Goal: Obtain resource: Obtain resource

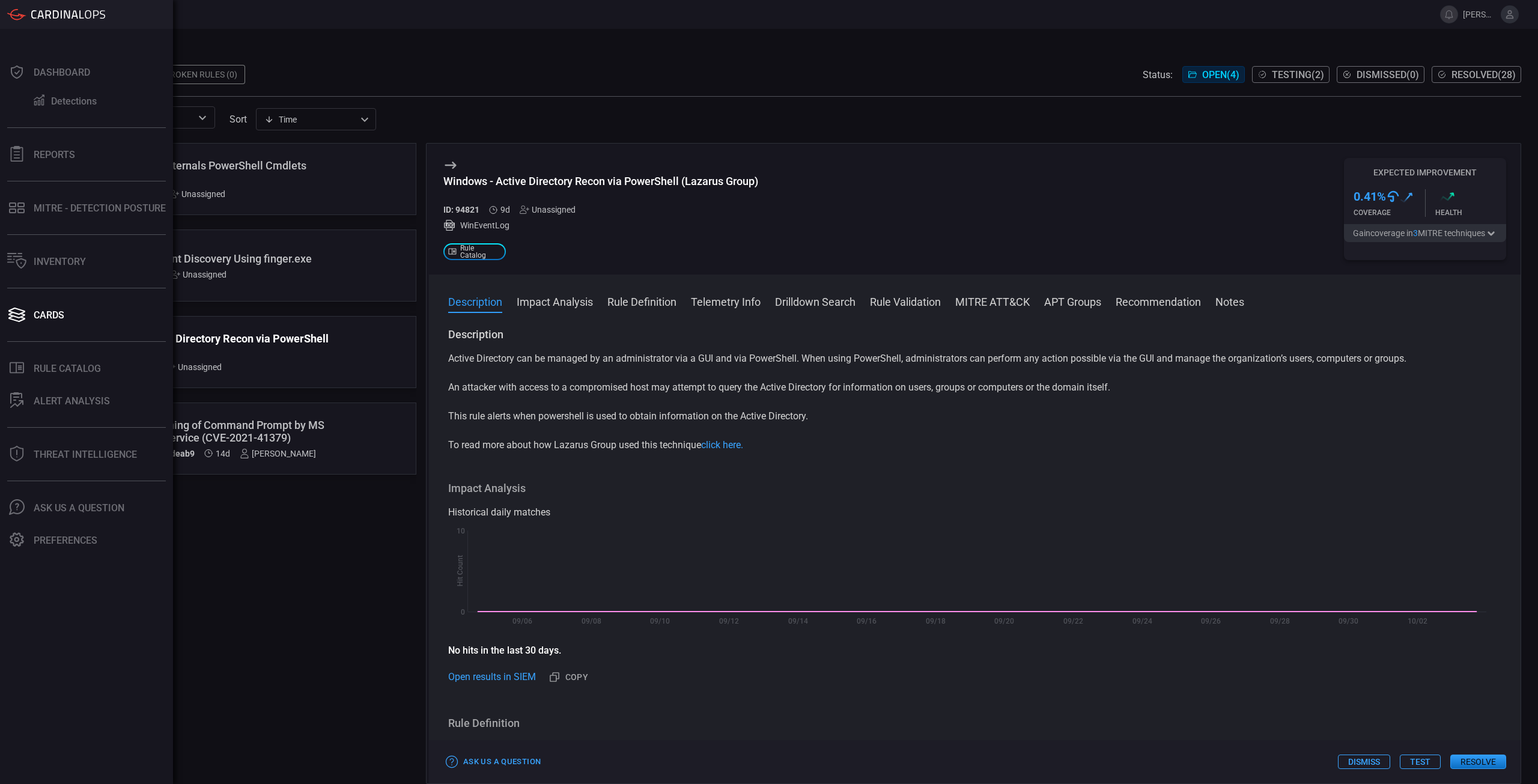
click at [682, 407] on div "Active Directory can be managed by an administrator via a GUI and via PowerShel…" at bounding box center [974, 402] width 1053 height 101
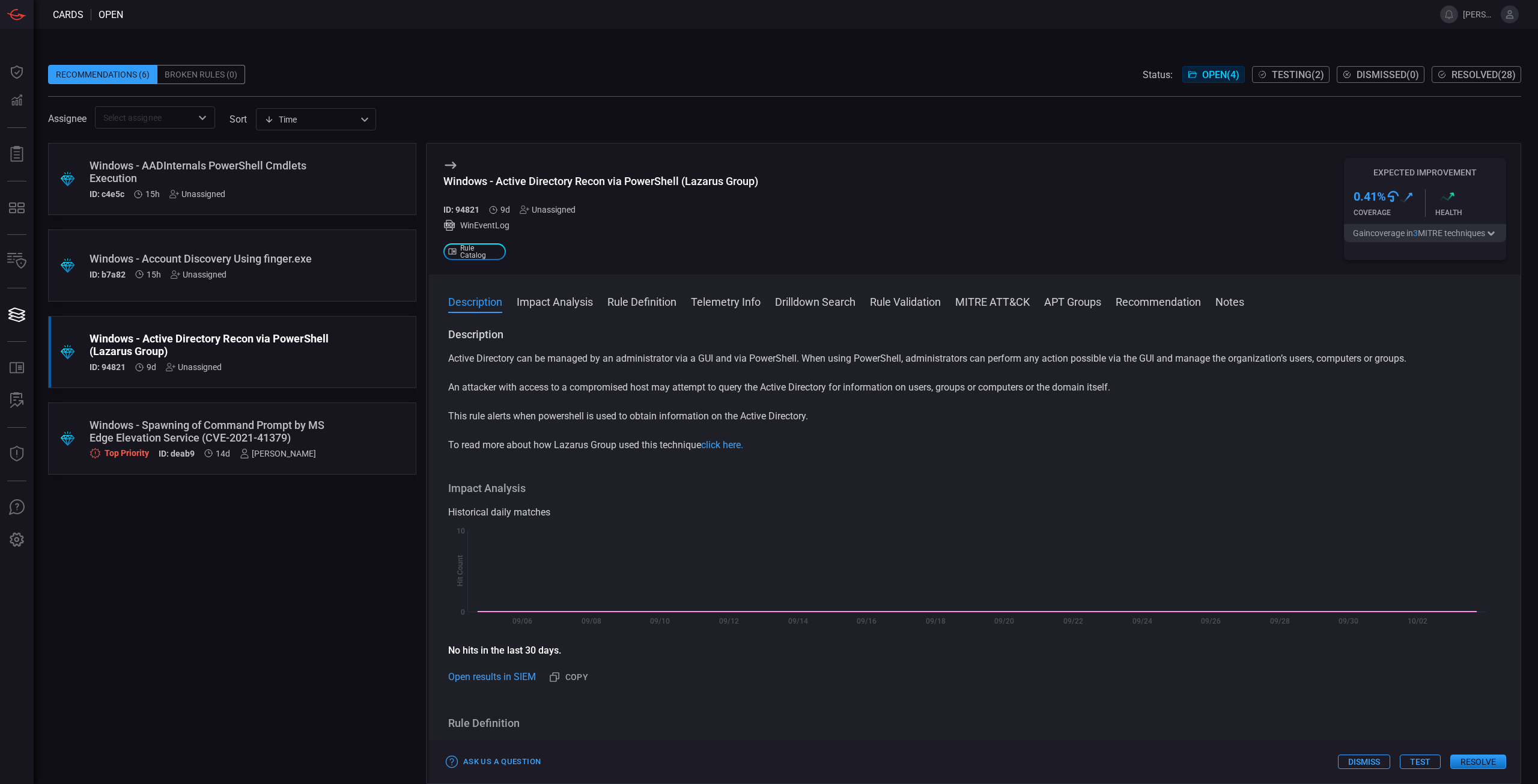
click at [272, 437] on div "Windows - Spawning of Command Prompt by MS Edge Elevation Service (CVE-2021-413…" at bounding box center [209, 431] width 240 height 25
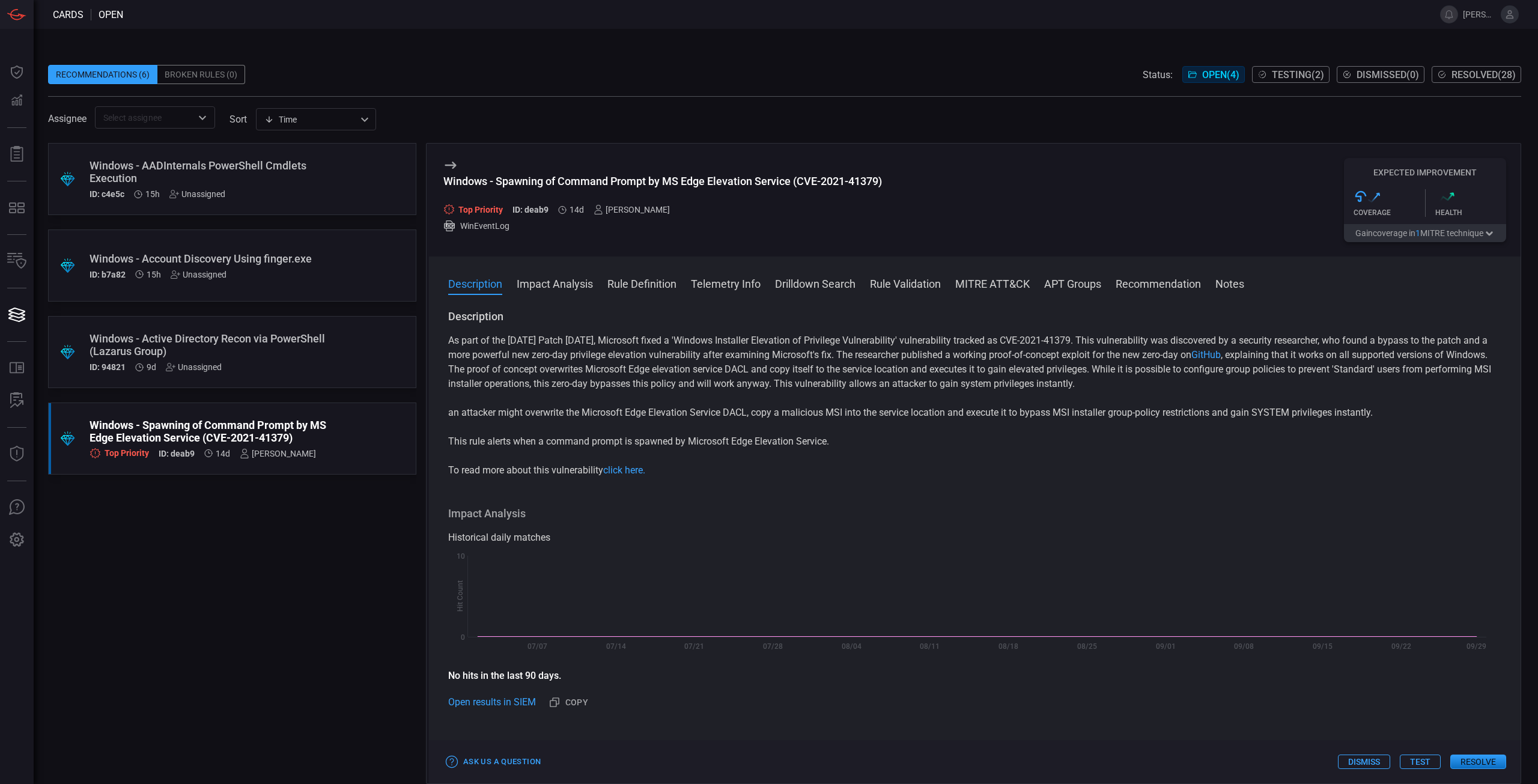
click at [1496, 765] on button "Resolve" at bounding box center [1478, 761] width 56 height 15
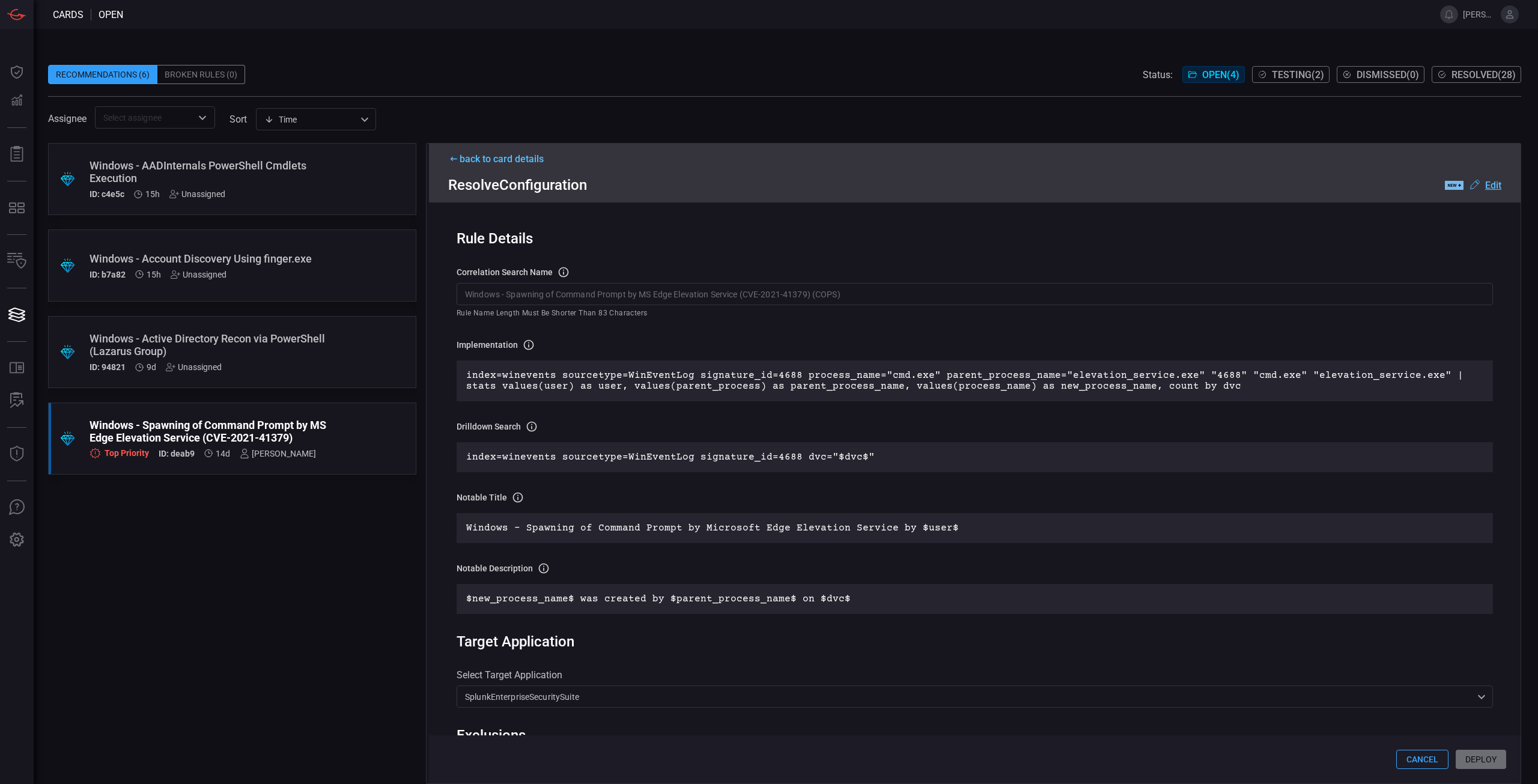
click at [1489, 758] on div "Cancel Deploy" at bounding box center [975, 759] width 1091 height 48
click at [1467, 701] on div "SplunkEnterpriseSecuritySuite SplunkEnterpriseSecuritySuite ​" at bounding box center [975, 697] width 1037 height 22
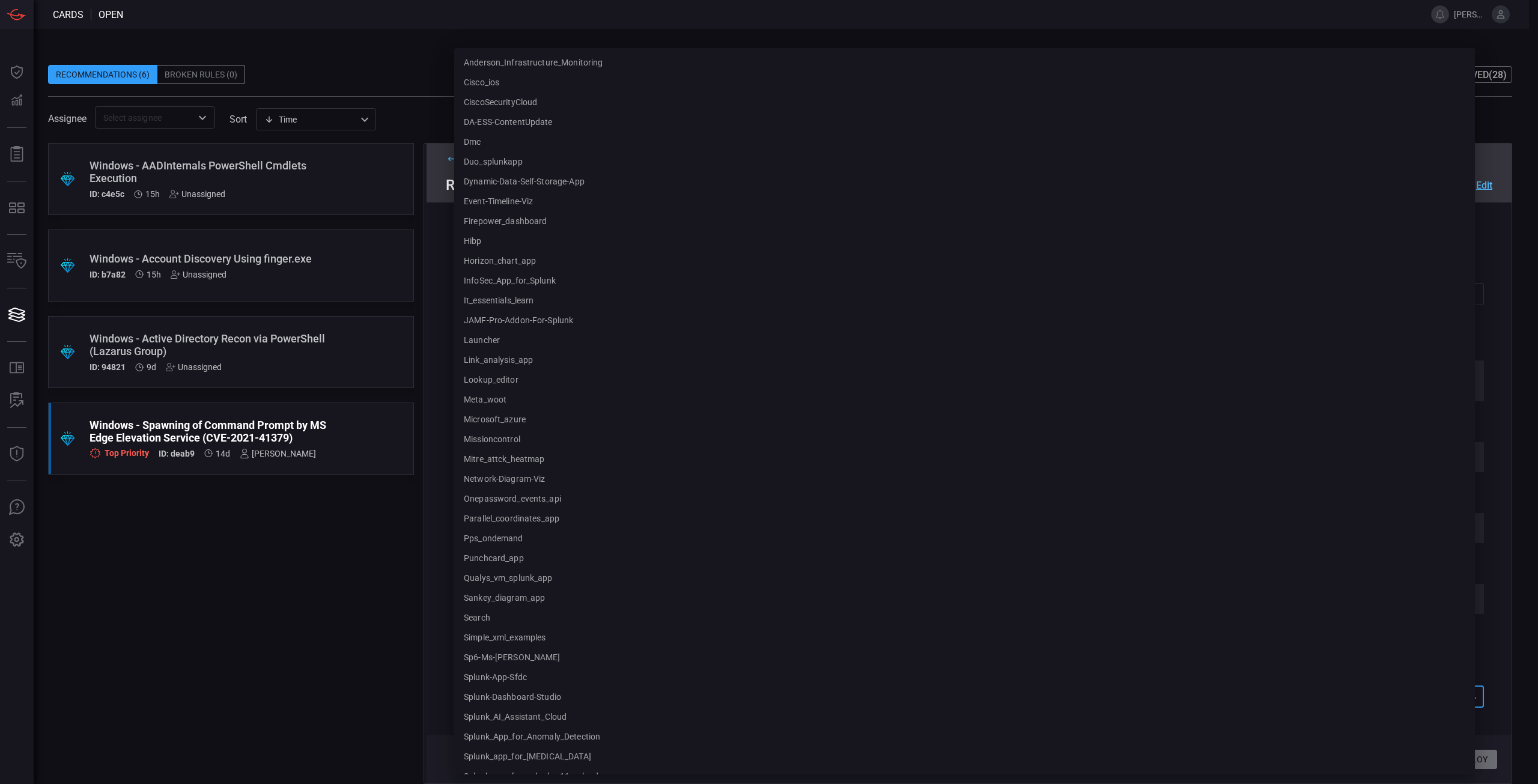
scroll to position [631, 0]
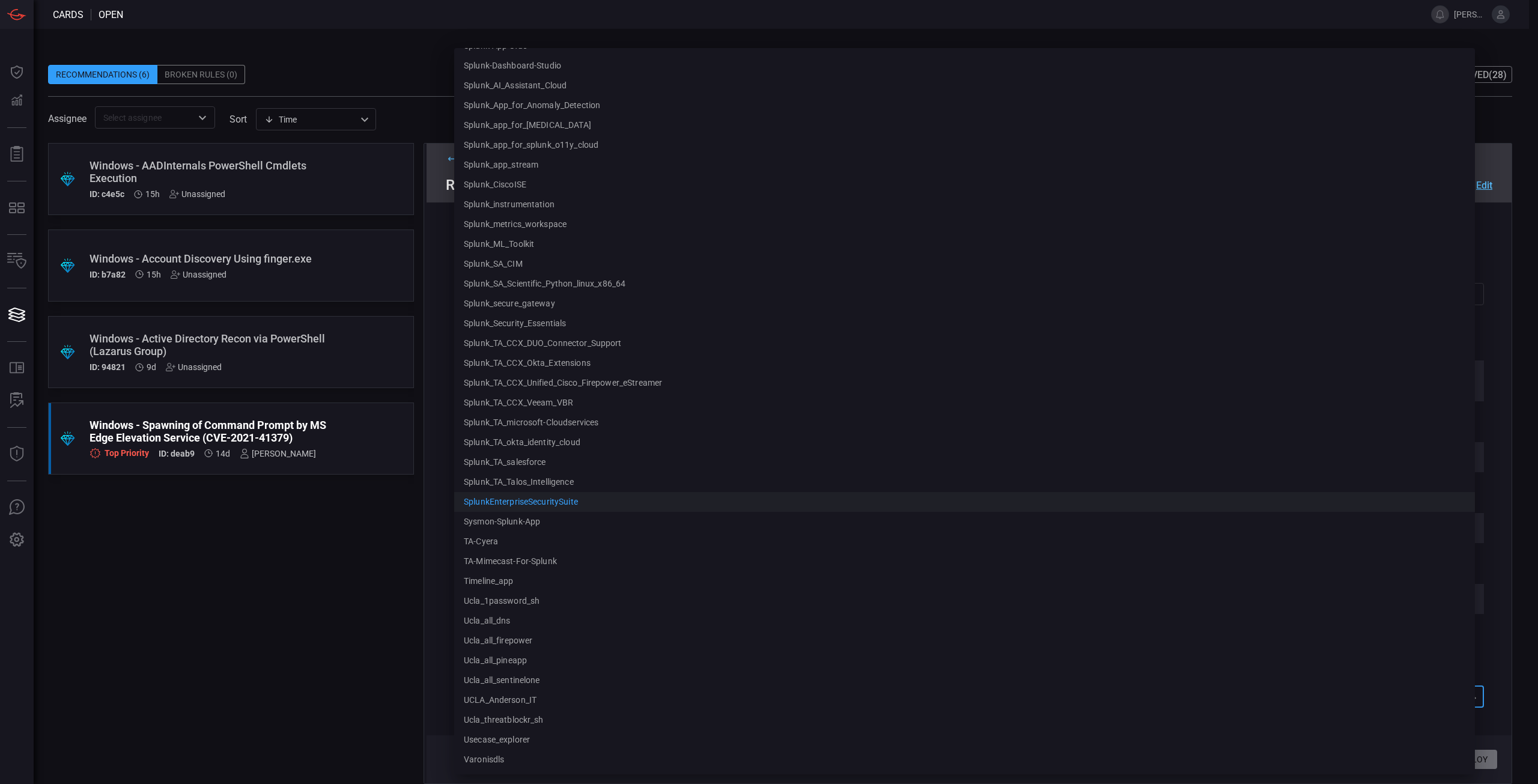
click at [580, 504] on li "SplunkEnterpriseSecuritySuite" at bounding box center [965, 502] width 1021 height 20
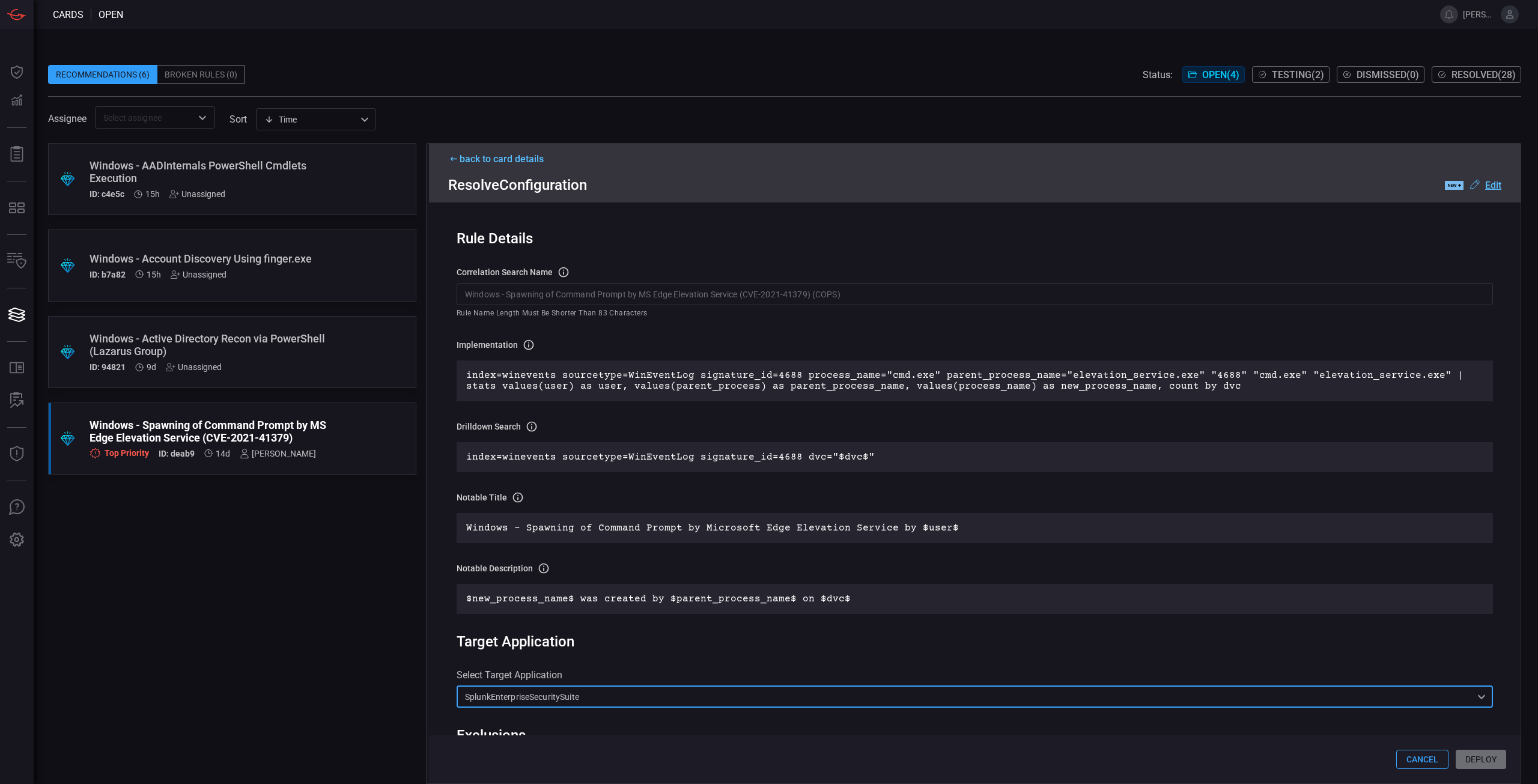
scroll to position [180, 0]
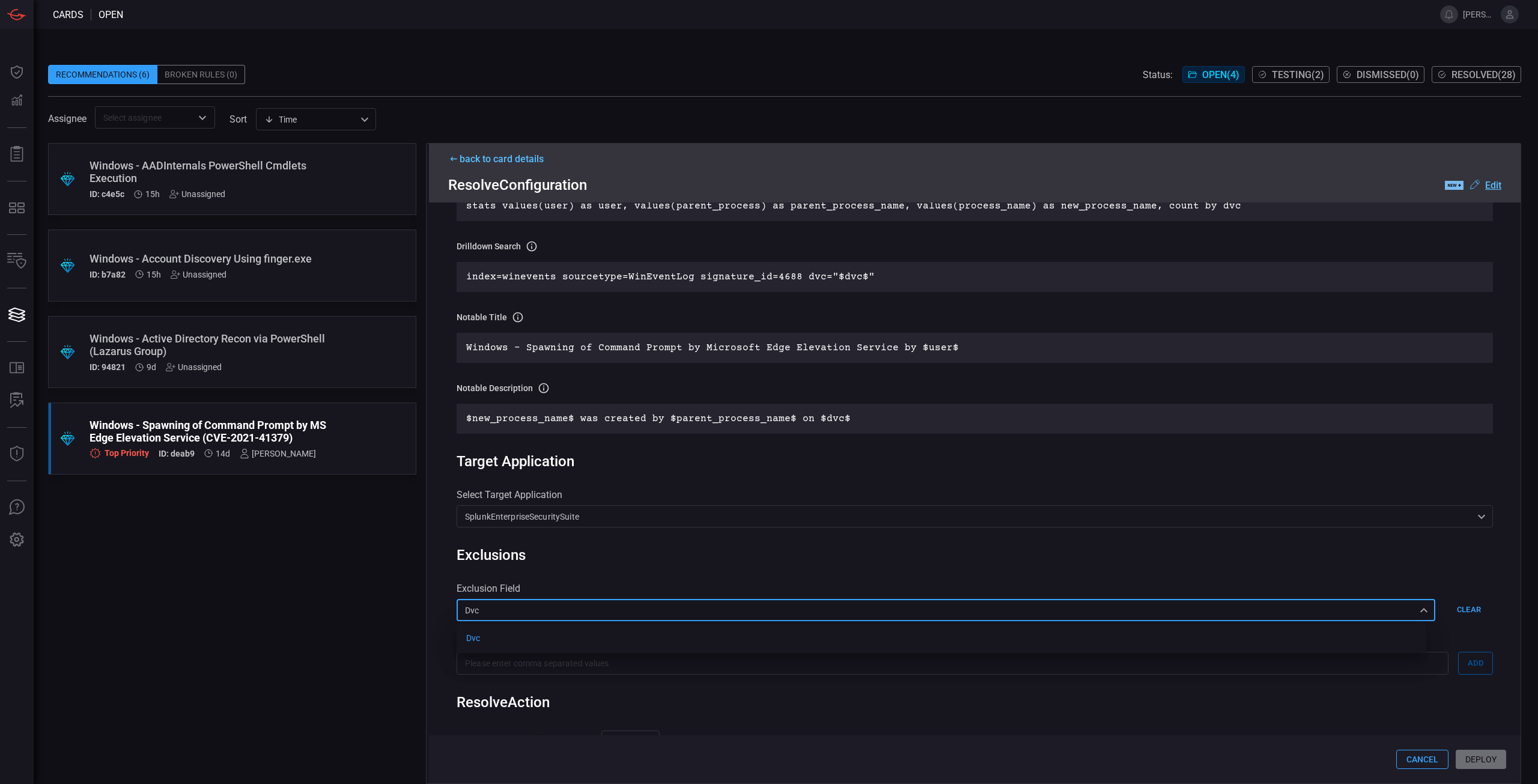
click at [1406, 613] on div "dvc dvc dvc ​" at bounding box center [946, 610] width 978 height 22
click at [1406, 613] on div at bounding box center [769, 392] width 1538 height 784
click at [1406, 613] on div "dvc dvc dvc ​" at bounding box center [946, 610] width 978 height 22
click at [1406, 613] on div at bounding box center [769, 392] width 1538 height 784
click at [548, 662] on input "text" at bounding box center [947, 663] width 985 height 22
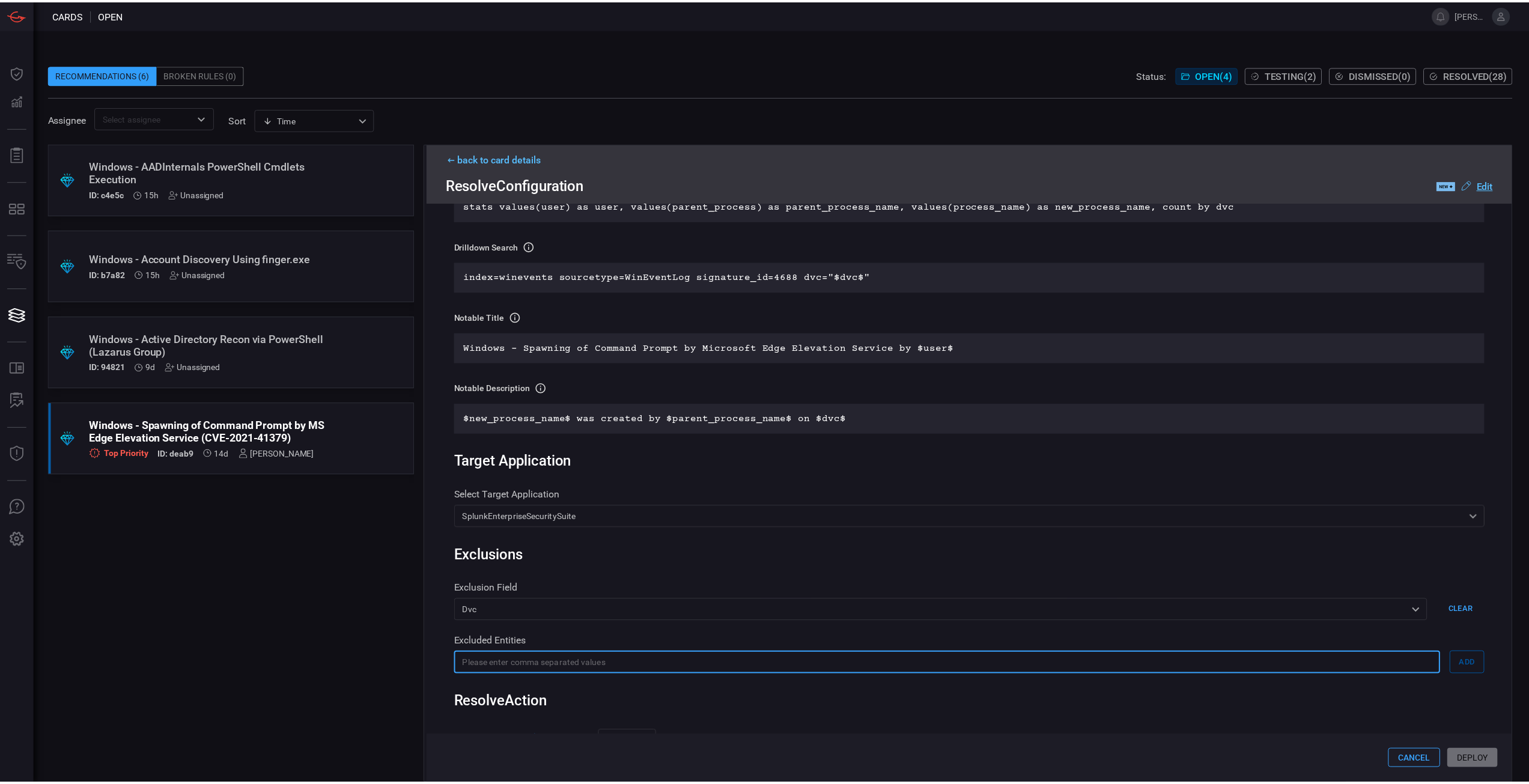
scroll to position [360, 0]
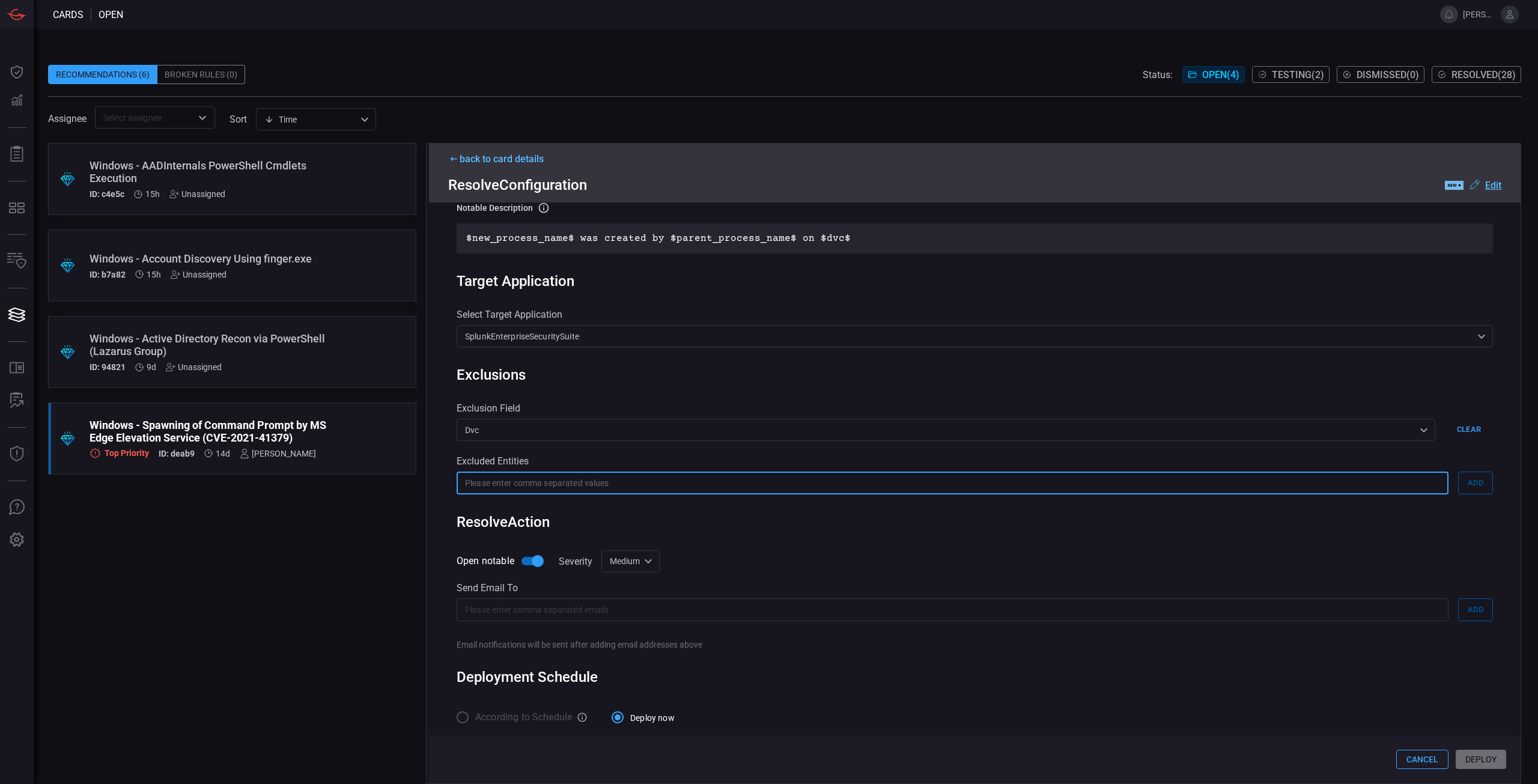
click at [530, 569] on input "Open notable" at bounding box center [537, 561] width 69 height 23
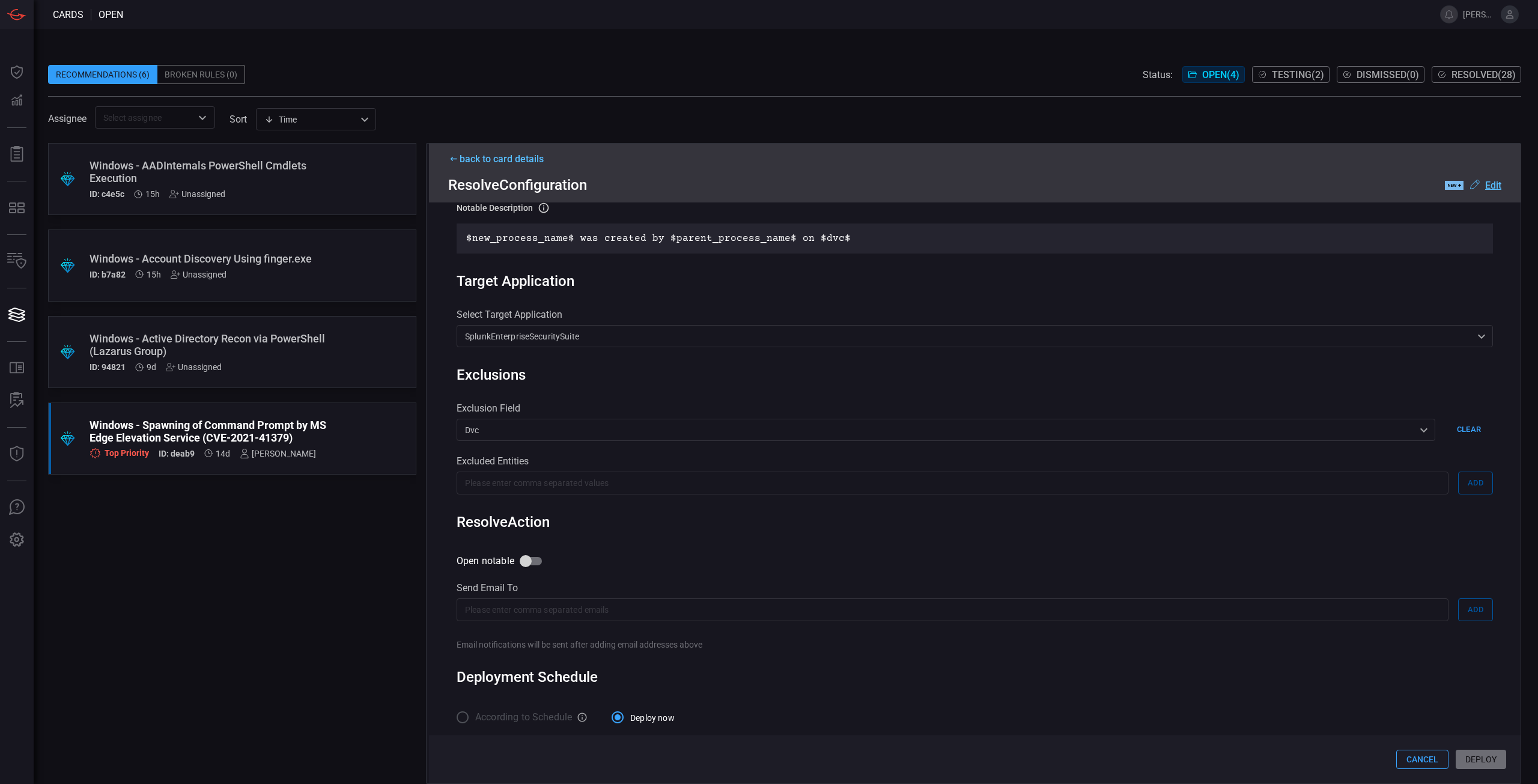
click at [530, 569] on input "Open notable" at bounding box center [526, 561] width 69 height 23
checkbox input "true"
click at [634, 573] on div "Medium medium ​" at bounding box center [630, 561] width 58 height 22
click at [635, 573] on div at bounding box center [769, 392] width 1538 height 784
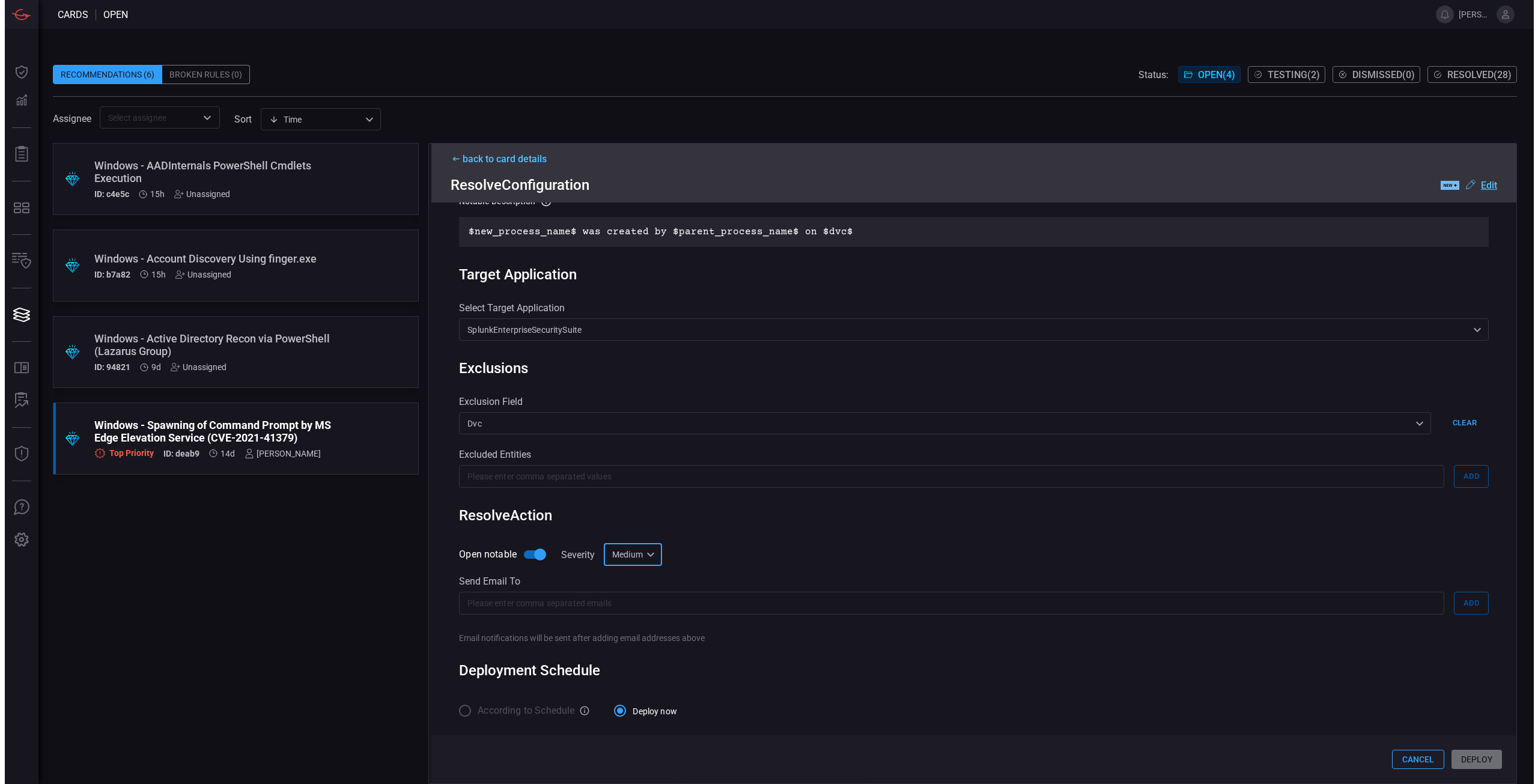
scroll to position [0, 0]
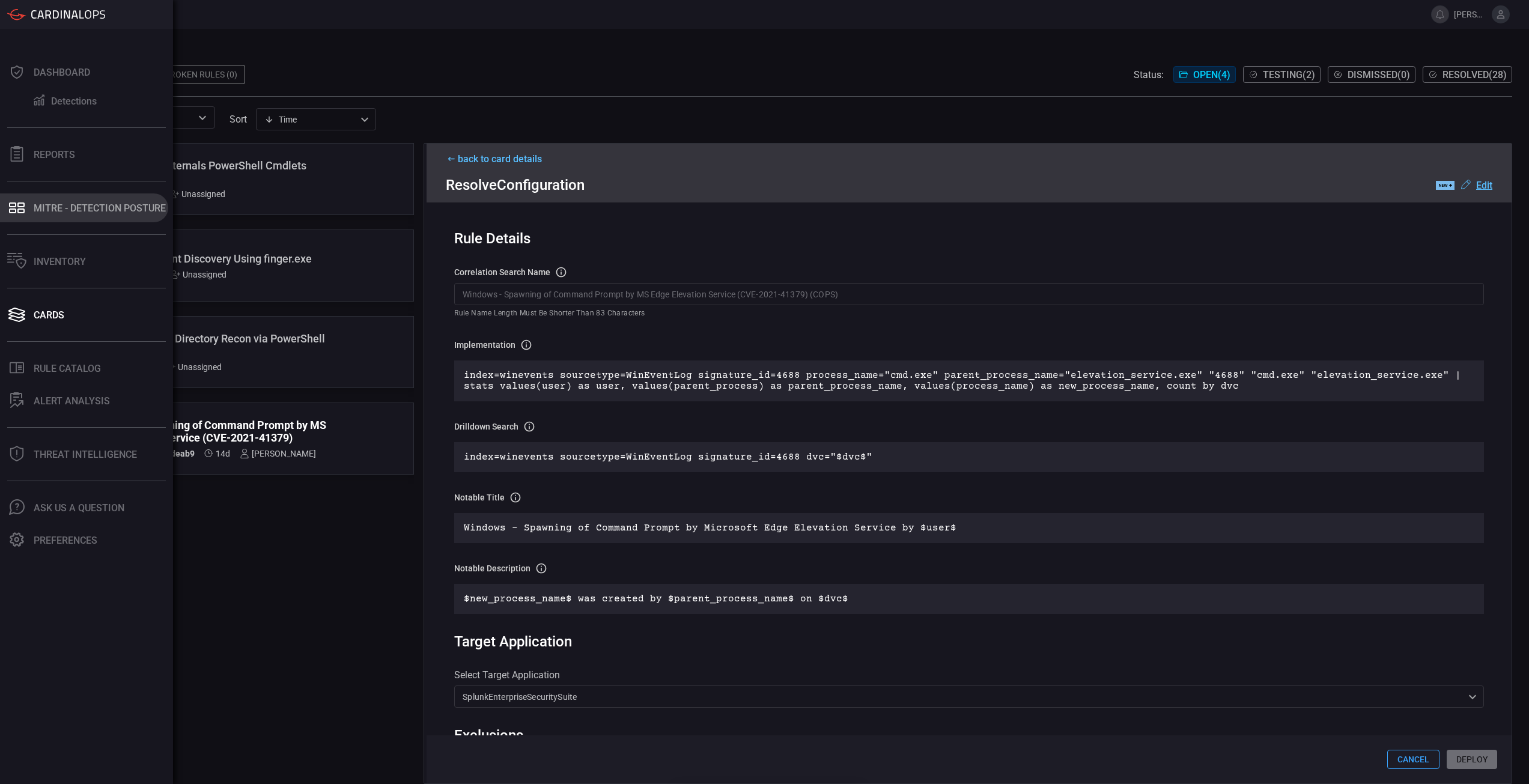
click at [117, 209] on div "MITRE - Detection Posture" at bounding box center [100, 208] width 132 height 11
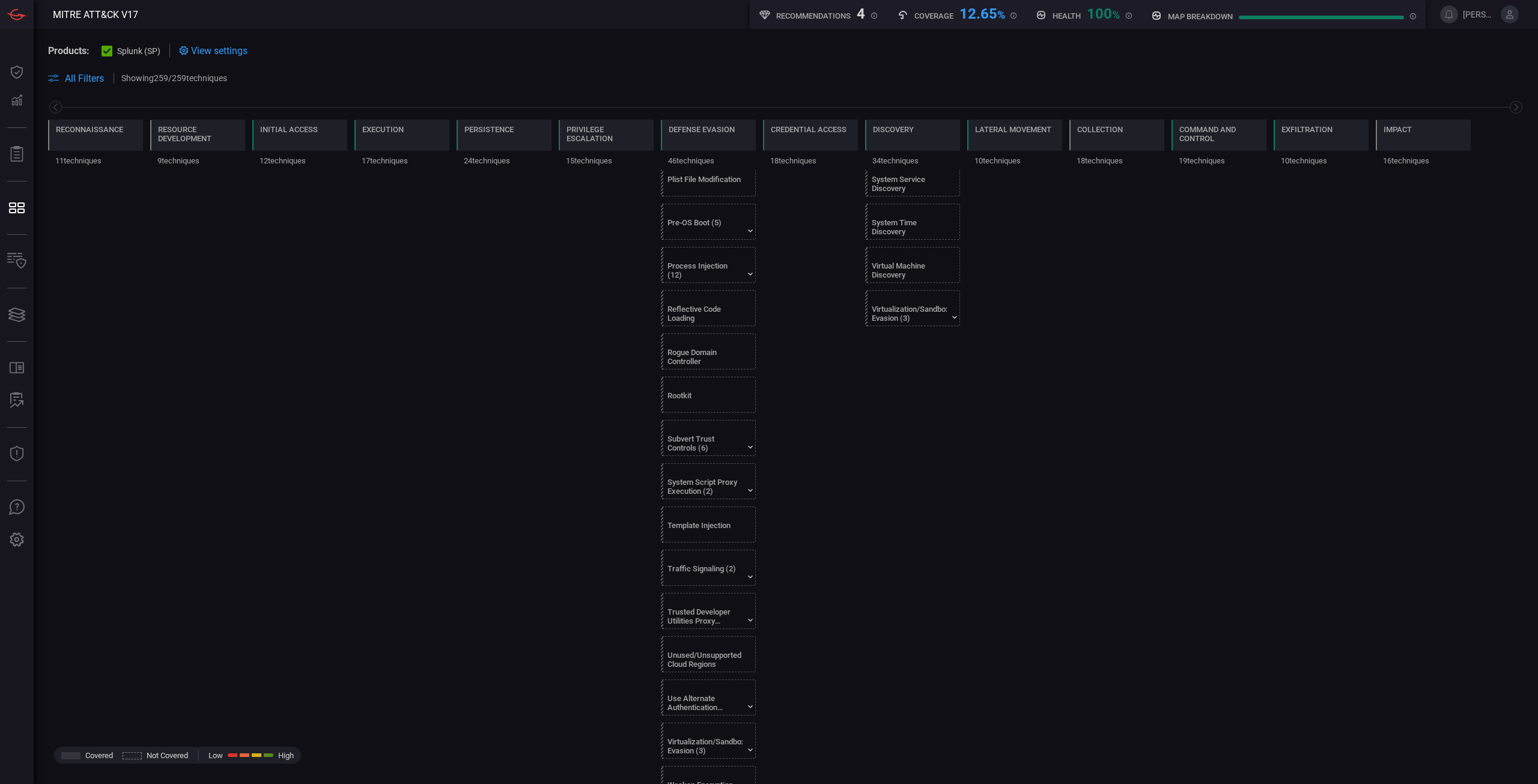
scroll to position [1414, 0]
click at [727, 697] on div "Weaken Encryption (2)" at bounding box center [705, 697] width 75 height 18
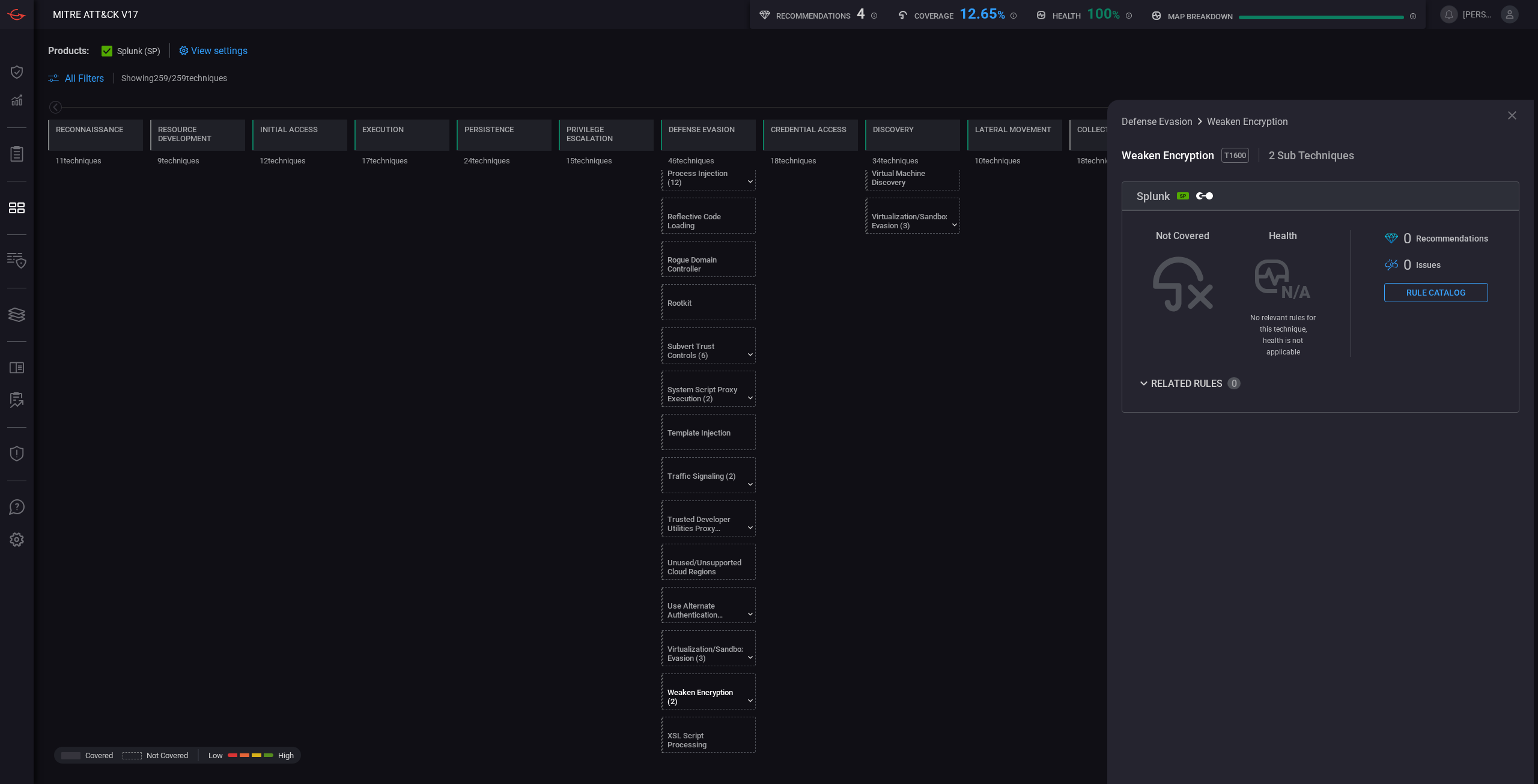
click at [1461, 298] on button "Rule Catalog" at bounding box center [1436, 293] width 104 height 19
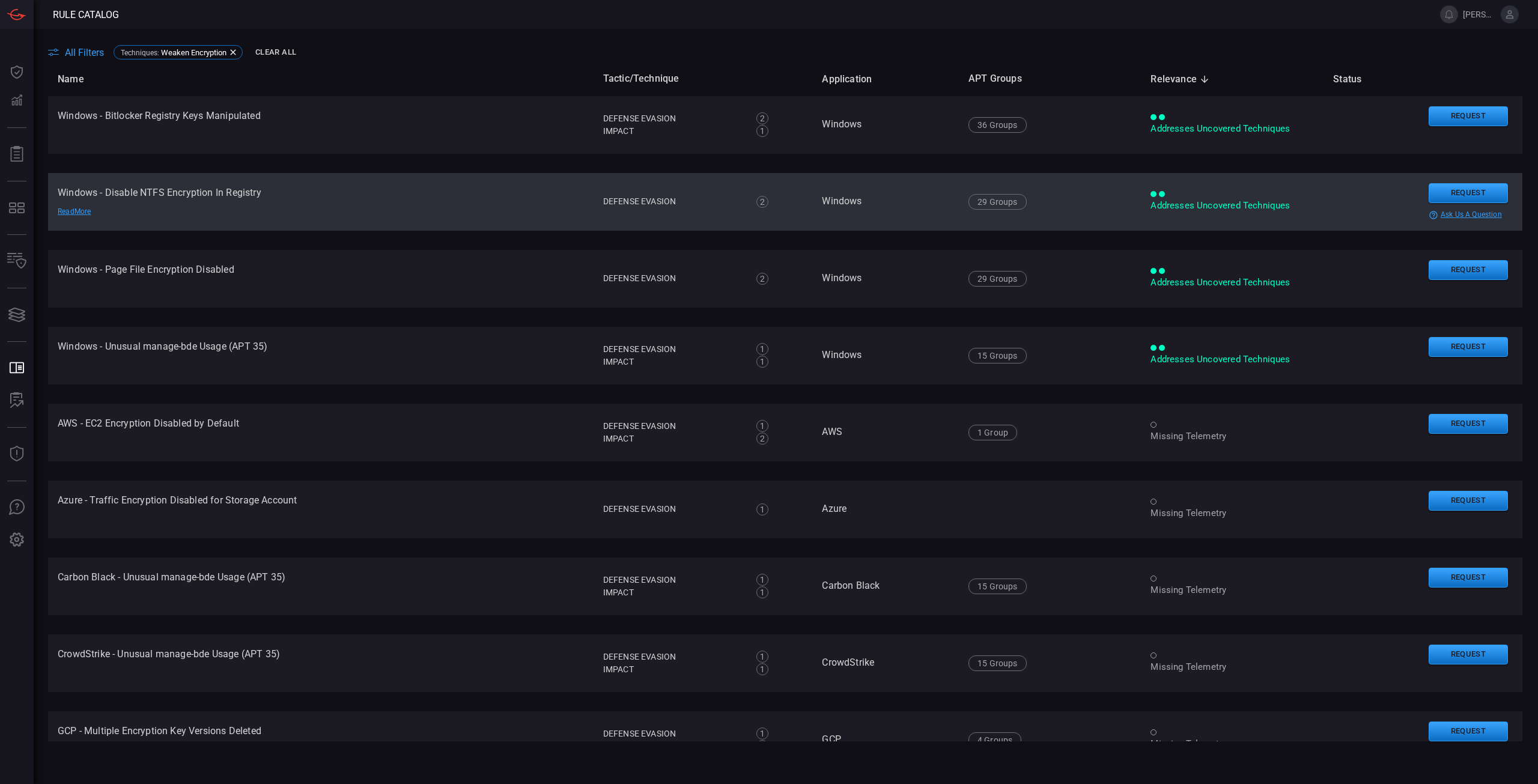
drag, startPoint x: 1475, startPoint y: 119, endPoint x: 432, endPoint y: 176, distance: 1044.6
click at [447, 233] on table "Name Tactic/Technique Application APT Groups Relevance sorted descending Status…" at bounding box center [785, 543] width 1474 height 964
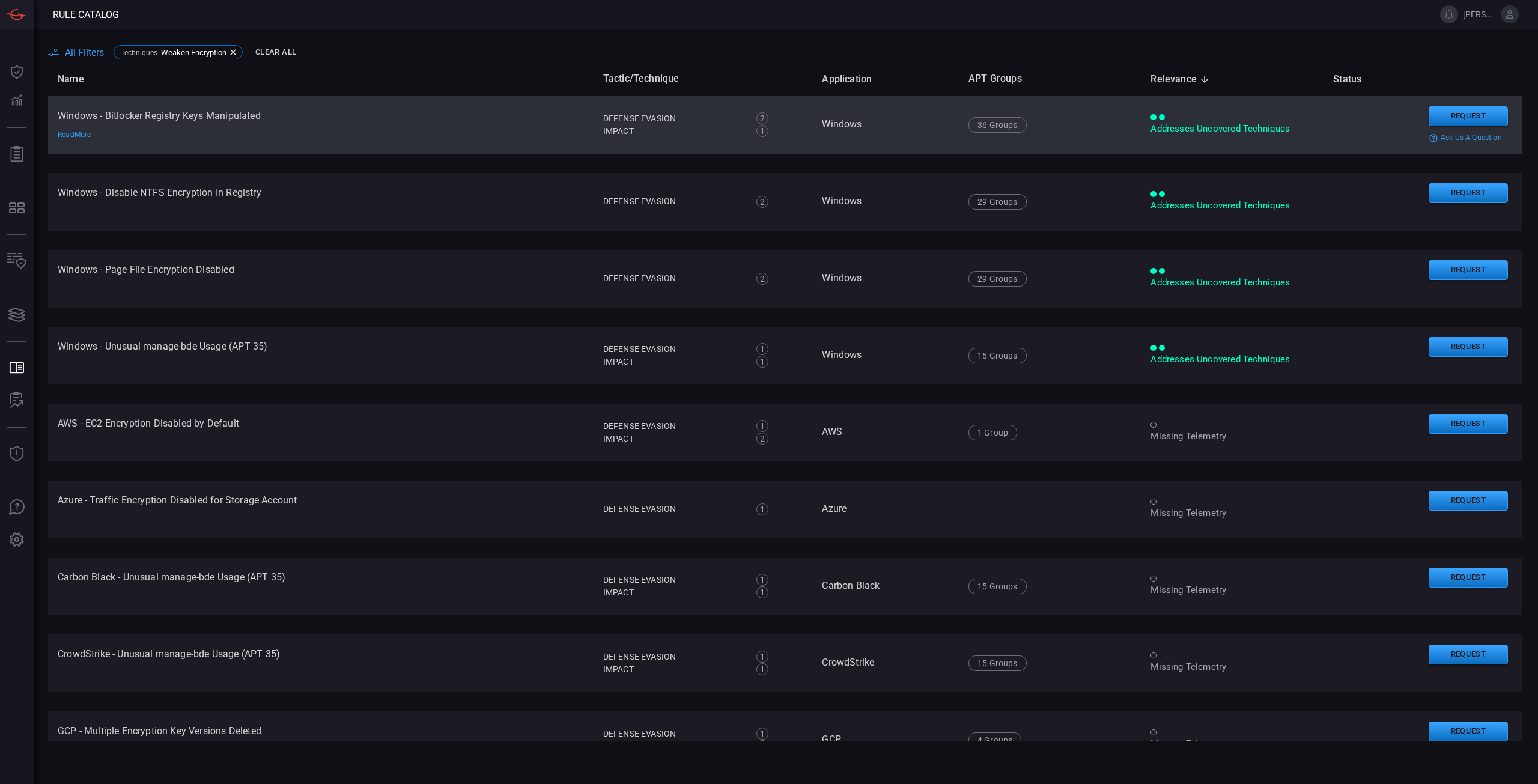
click at [429, 146] on td "Windows - Bitlocker Registry Keys Manipulated Read More" at bounding box center [320, 125] width 546 height 58
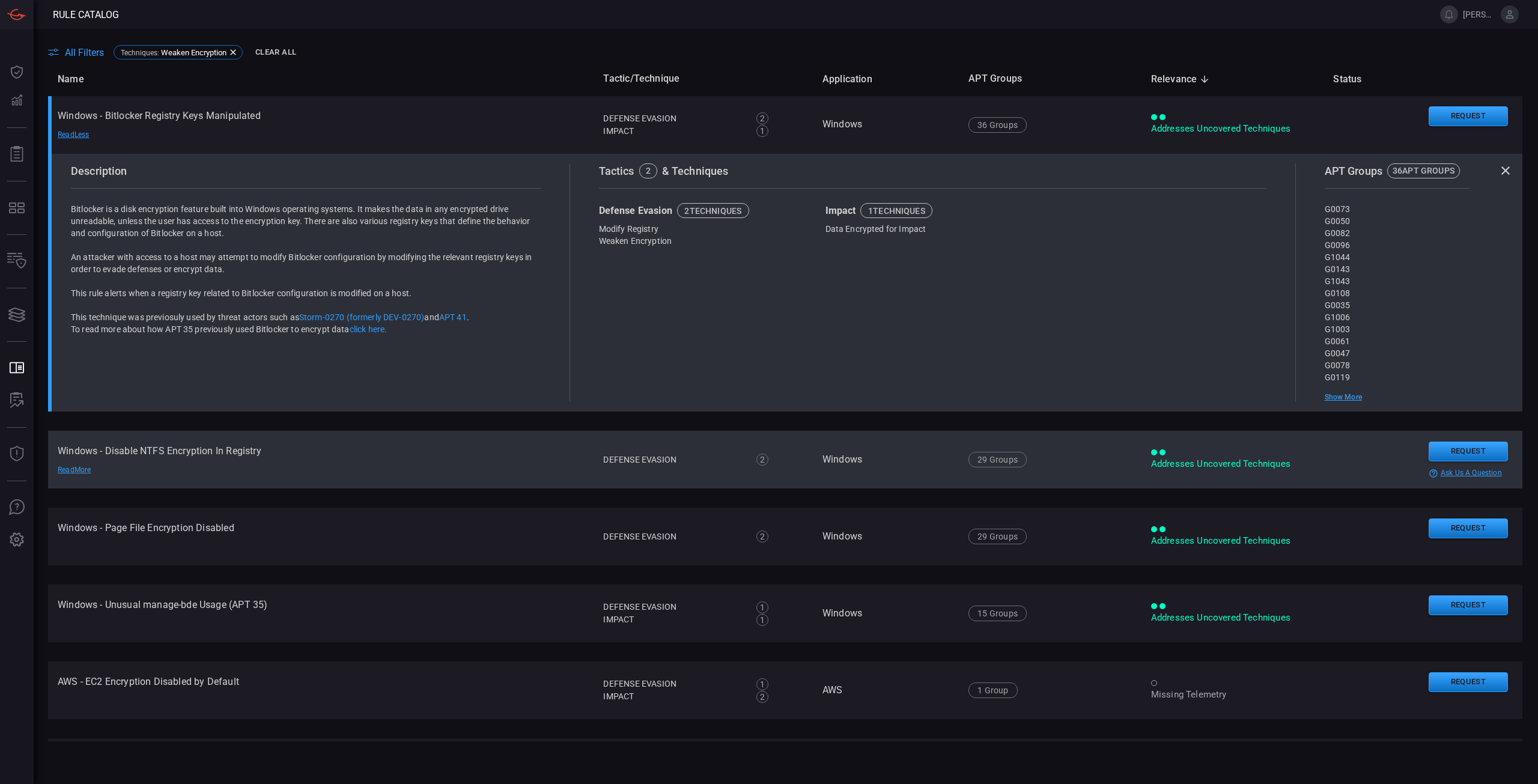
click at [295, 487] on td "Windows - Disable NTFS Encryption In Registry Read More" at bounding box center [320, 459] width 546 height 58
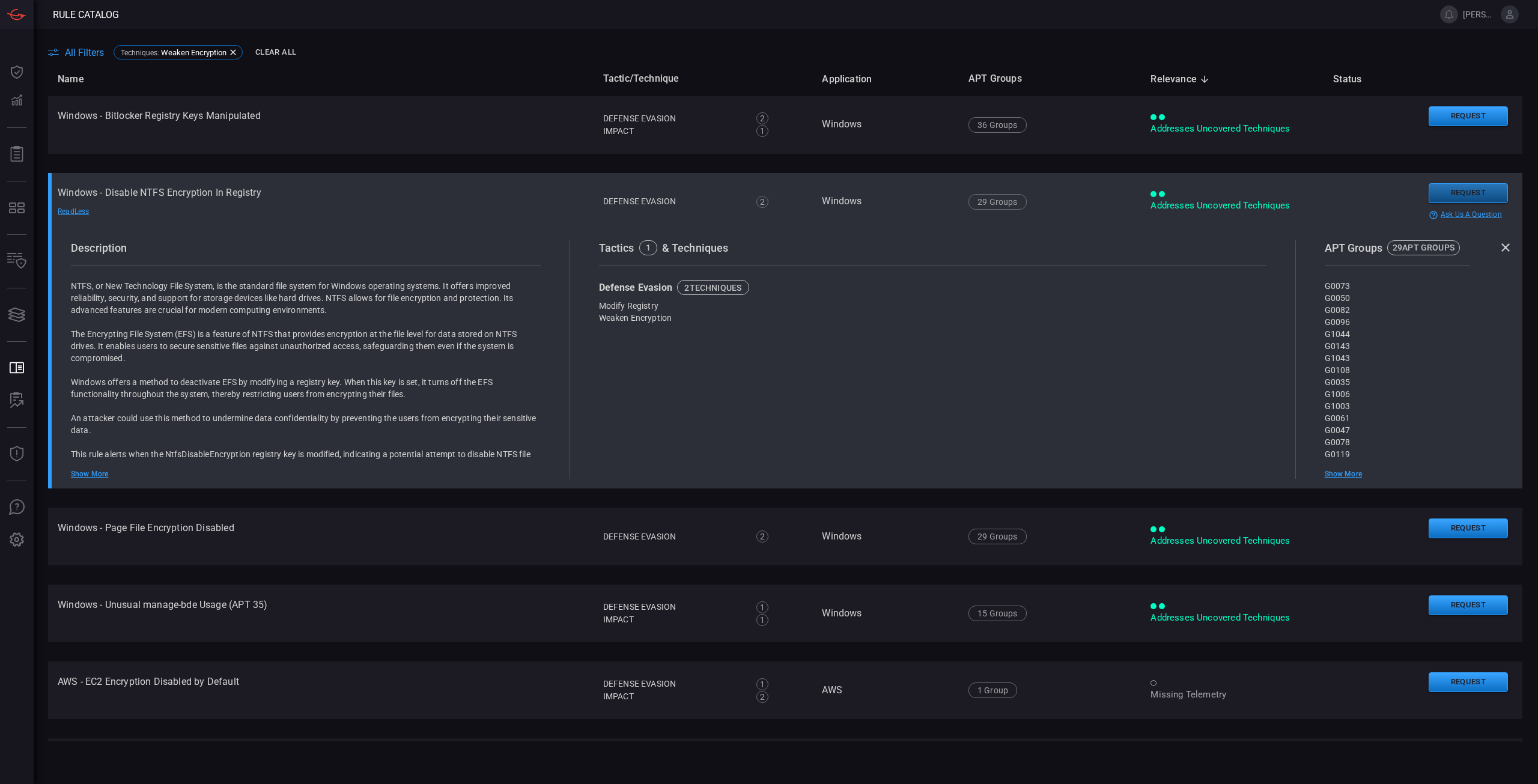
click at [1458, 200] on button "Request" at bounding box center [1468, 193] width 79 height 20
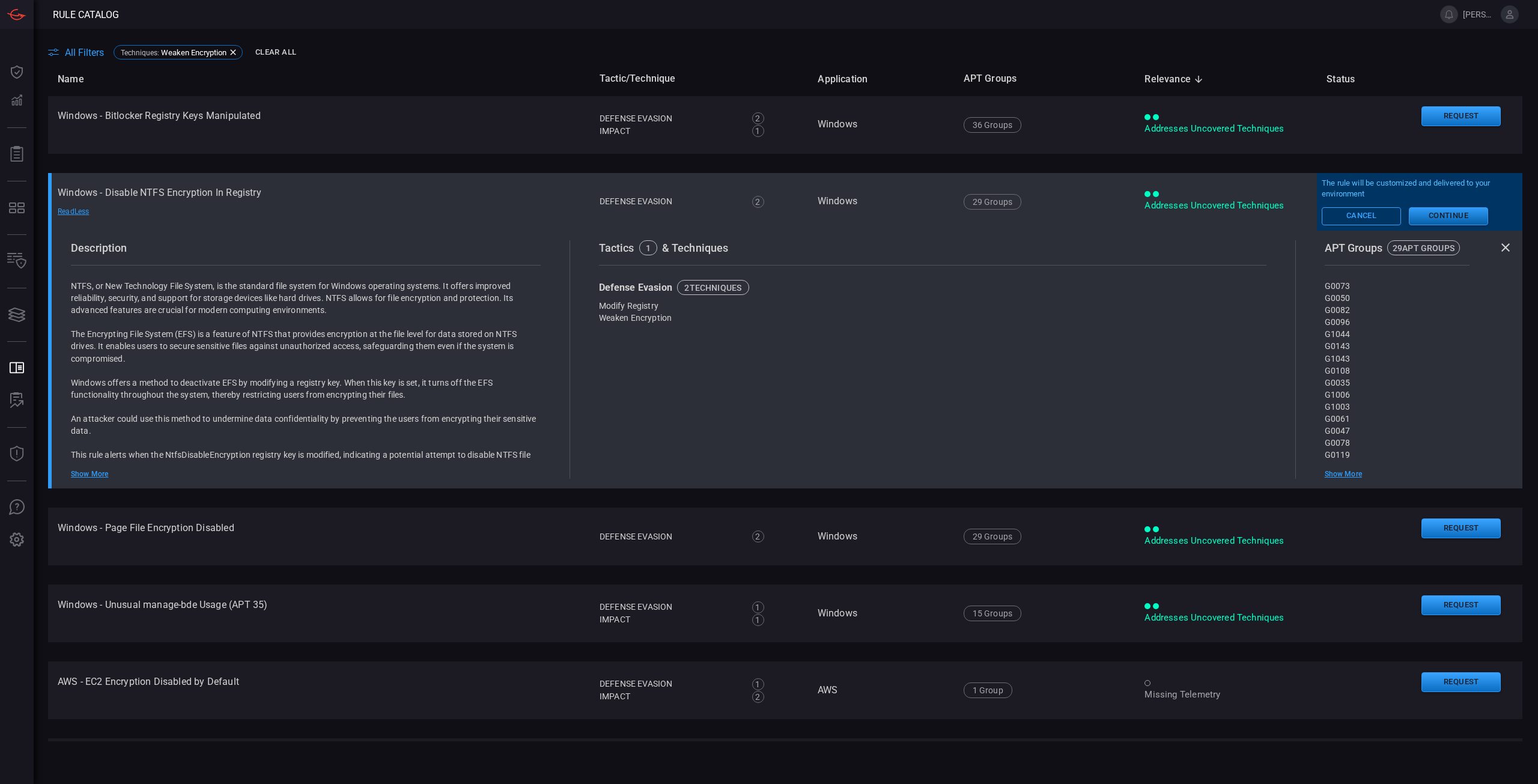
click at [1459, 218] on button "Continue" at bounding box center [1449, 216] width 79 height 18
